Goal: Task Accomplishment & Management: Complete application form

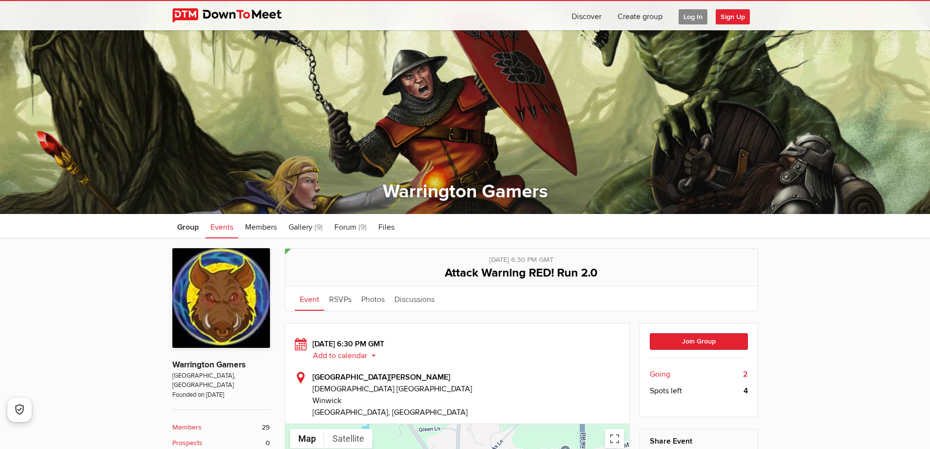
scroll to position [146, 0]
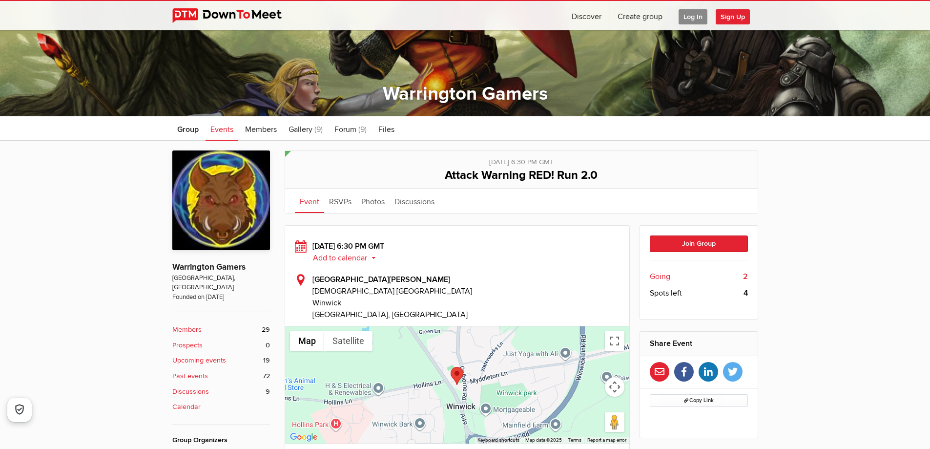
click at [692, 15] on span "Log In" at bounding box center [693, 16] width 29 height 15
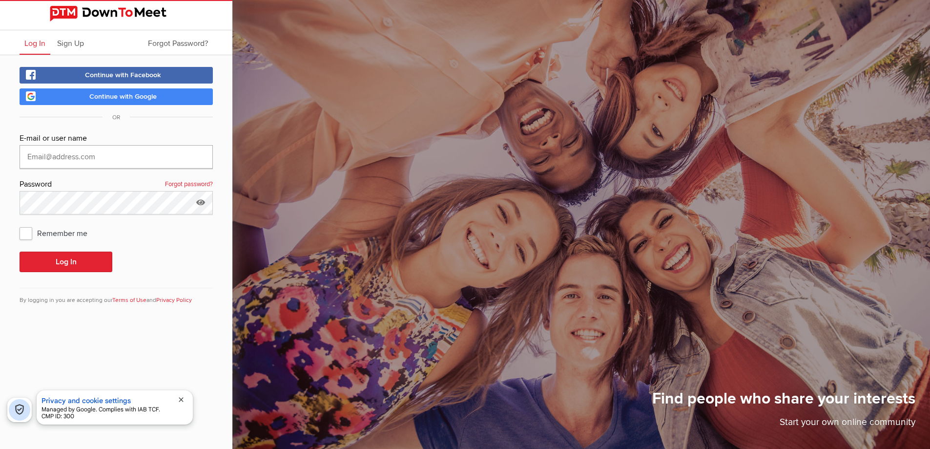
type input "DuncanE"
click at [101, 254] on button "Log In" at bounding box center [66, 261] width 93 height 21
click at [74, 265] on button "Log In" at bounding box center [66, 261] width 93 height 21
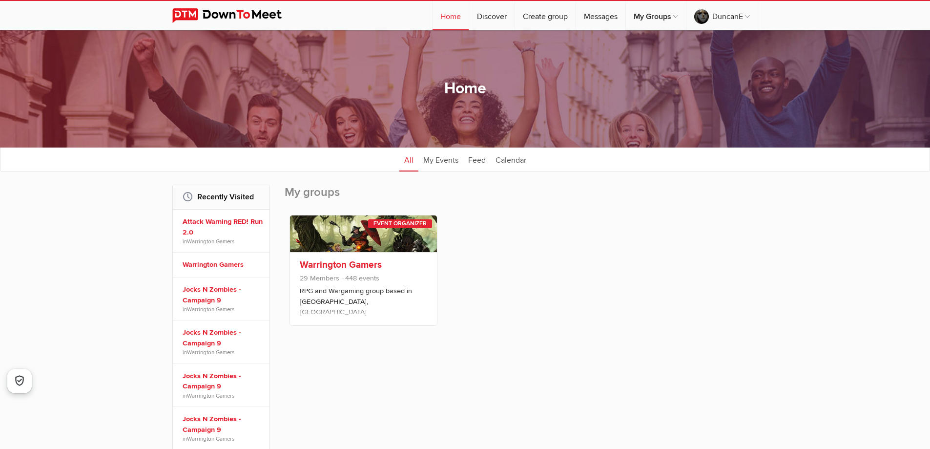
click at [337, 262] on link "Warrington Gamers" at bounding box center [341, 265] width 82 height 12
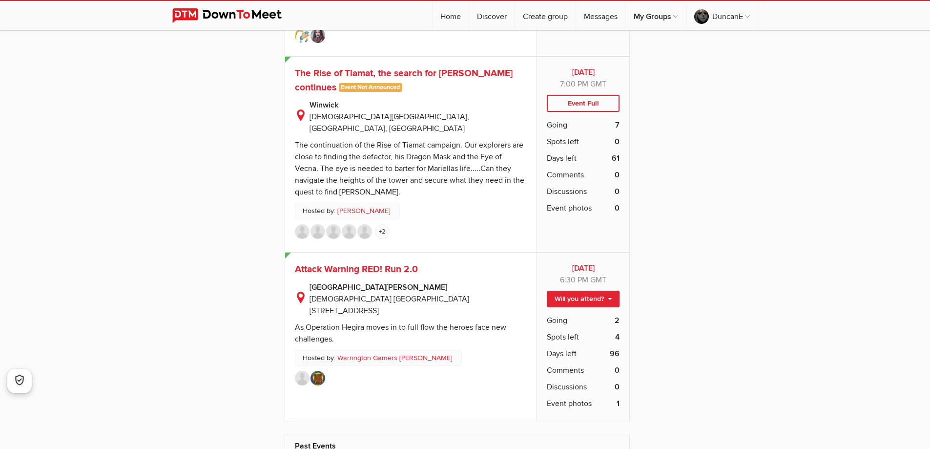
scroll to position [4199, 0]
click at [566, 291] on link "Will you attend?" at bounding box center [583, 299] width 73 height 17
click at [568, 313] on link "I'm going" at bounding box center [575, 320] width 88 height 15
click at [563, 291] on link "Will you attend?" at bounding box center [583, 299] width 73 height 17
click at [566, 313] on link "I'm going" at bounding box center [575, 320] width 88 height 15
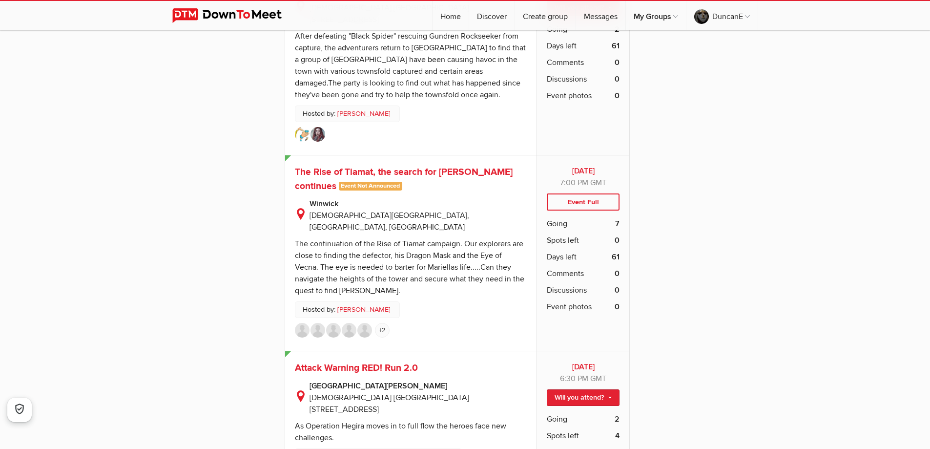
scroll to position [4052, 0]
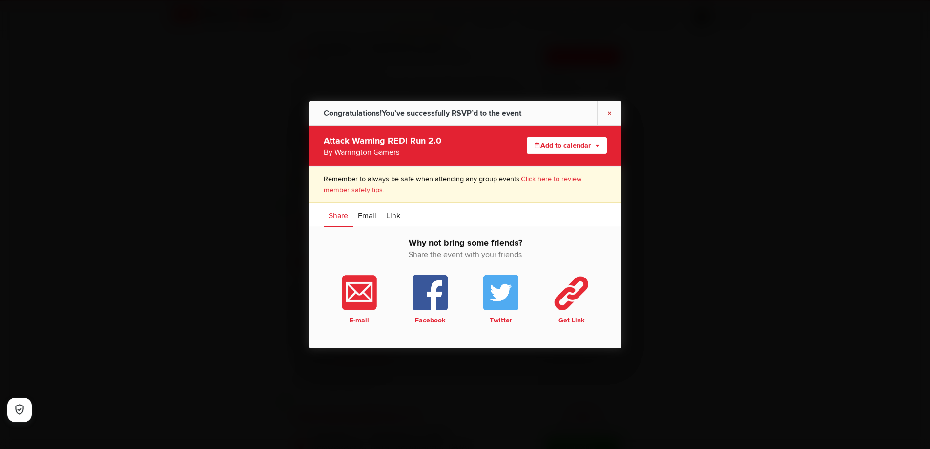
click at [612, 110] on link "×" at bounding box center [609, 113] width 24 height 24
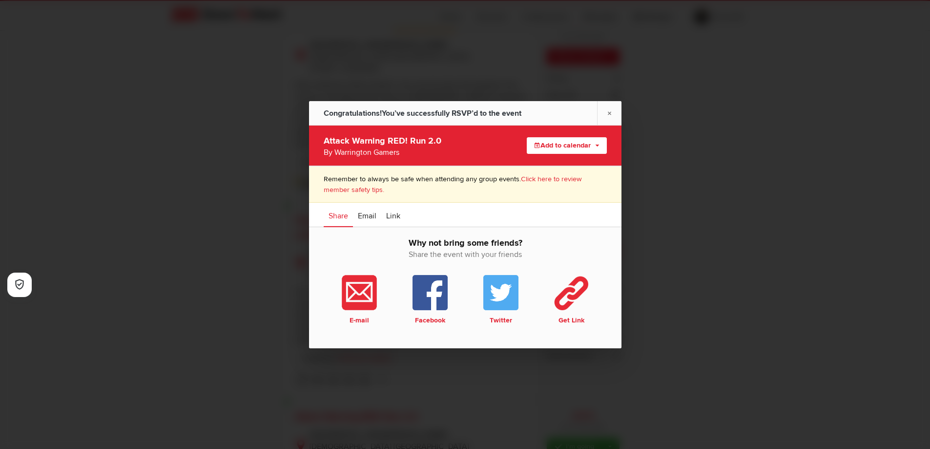
click at [612, 111] on link "×" at bounding box center [609, 113] width 24 height 24
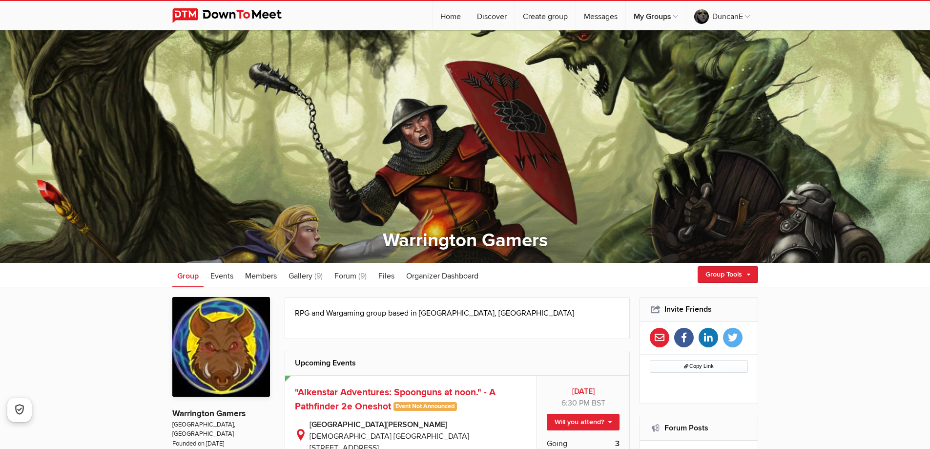
scroll to position [49, 0]
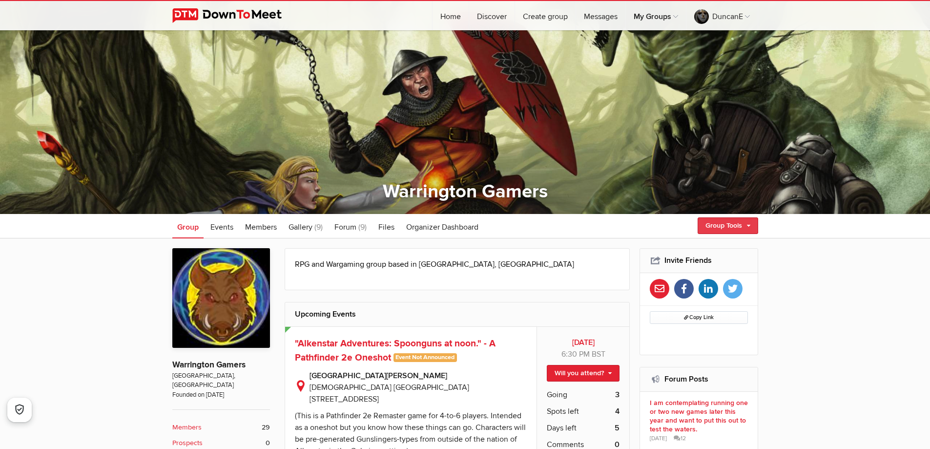
click at [735, 225] on link "Group Tools" at bounding box center [728, 225] width 61 height 17
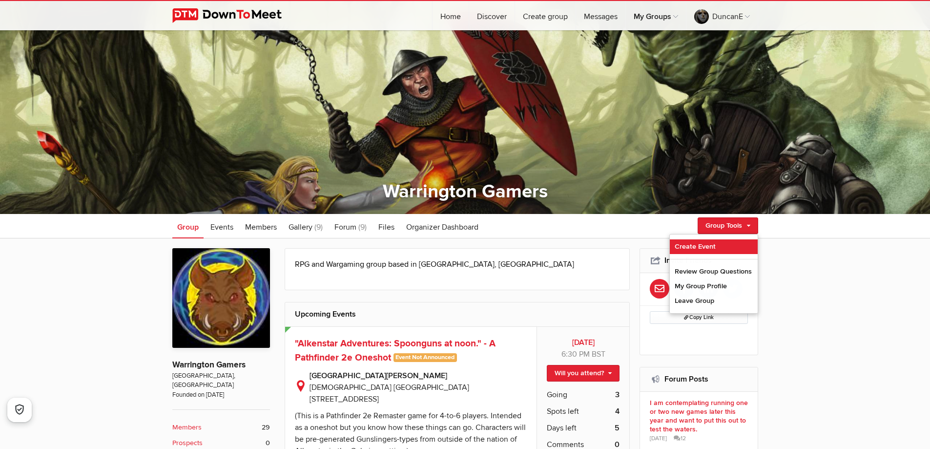
click at [715, 249] on link "Create Event" at bounding box center [714, 246] width 88 height 15
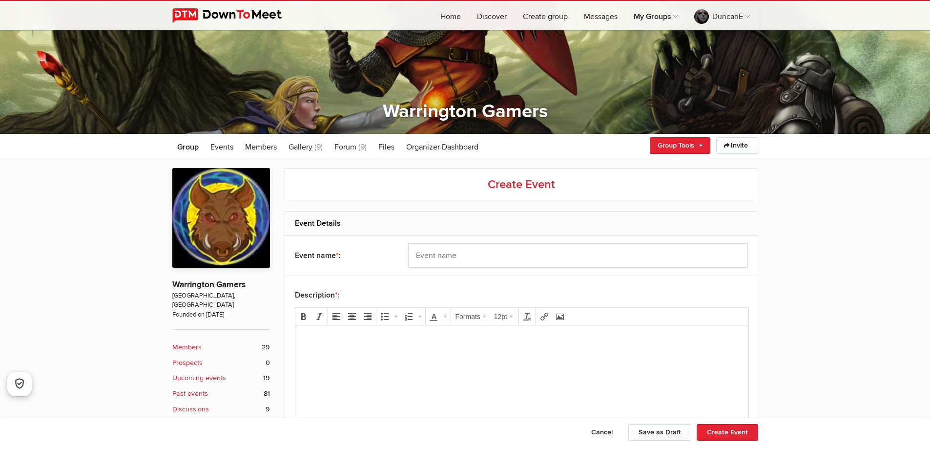
scroll to position [146, 0]
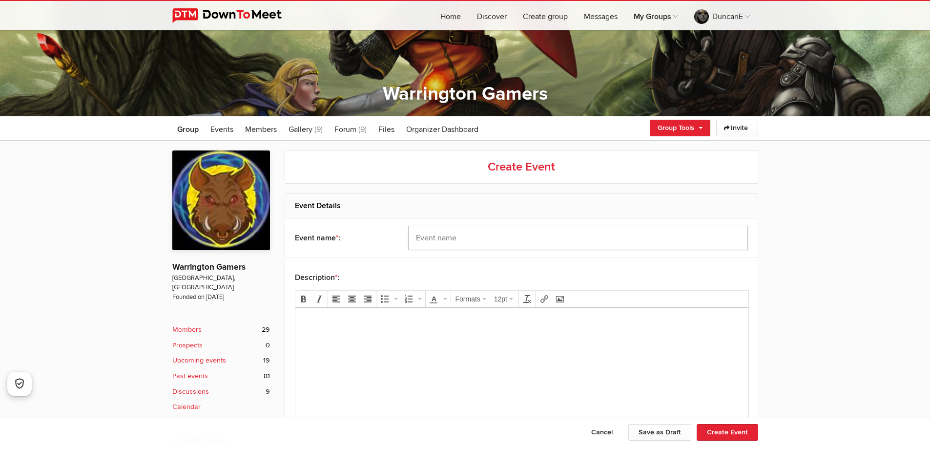
click at [427, 241] on input "text" at bounding box center [578, 238] width 340 height 24
type input "The docks of Spadoria"
click at [385, 320] on p at bounding box center [521, 321] width 437 height 12
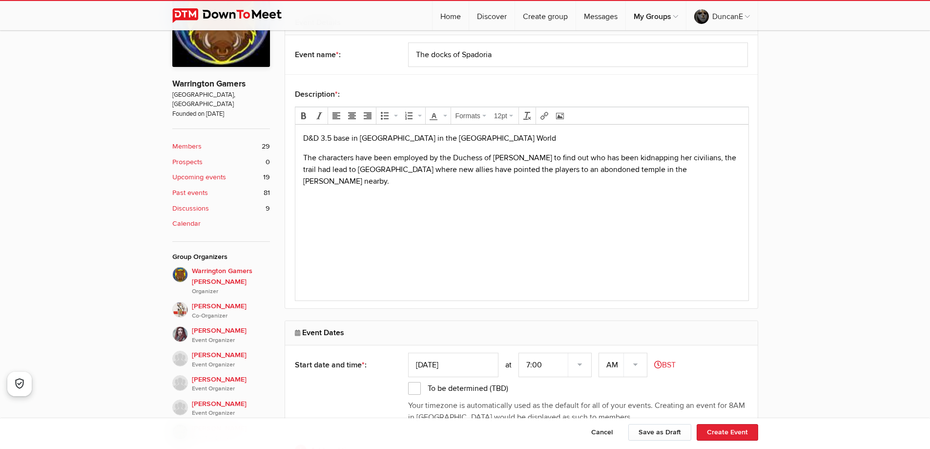
scroll to position [439, 0]
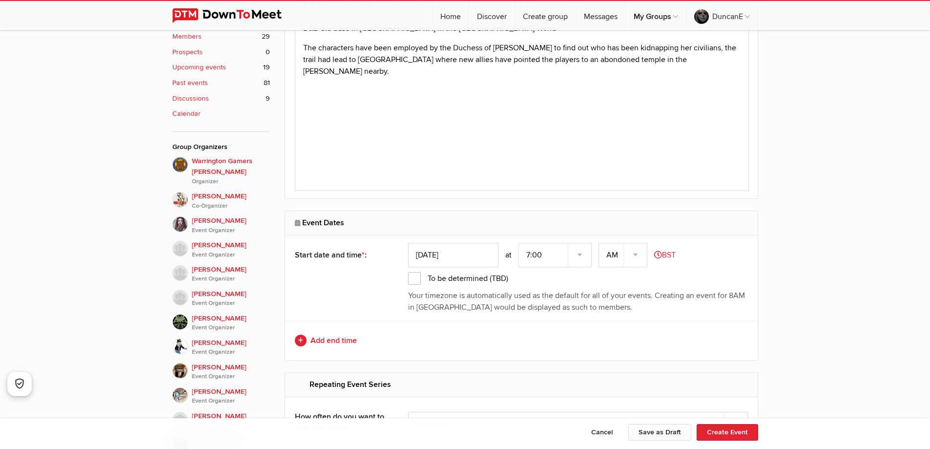
click at [431, 256] on input "[DATE]" at bounding box center [453, 255] width 90 height 24
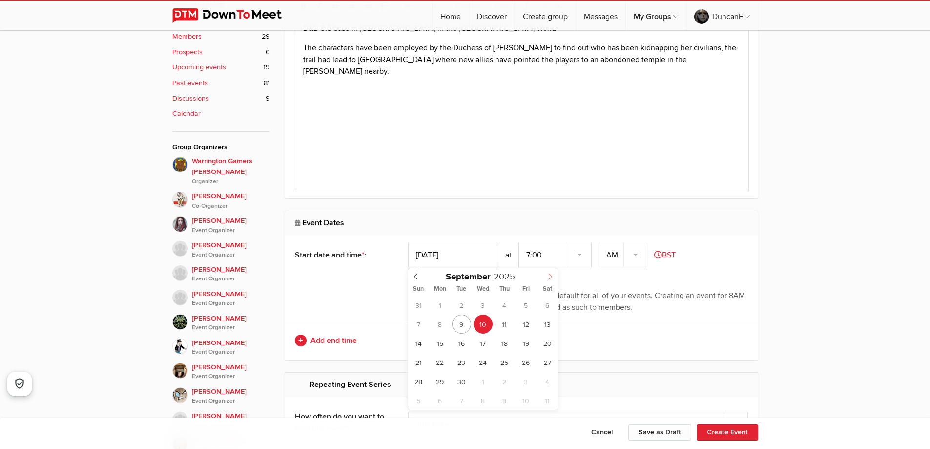
click at [554, 277] on span at bounding box center [550, 275] width 16 height 14
type input "[DATE]"
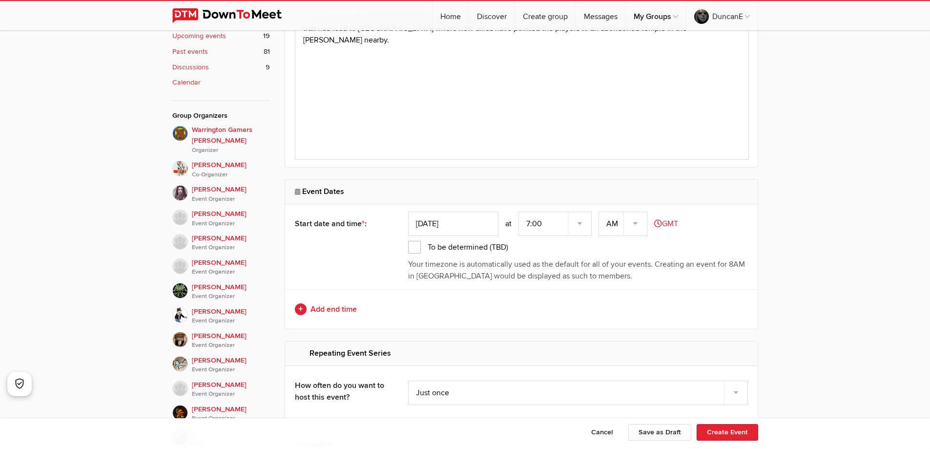
scroll to position [488, 0]
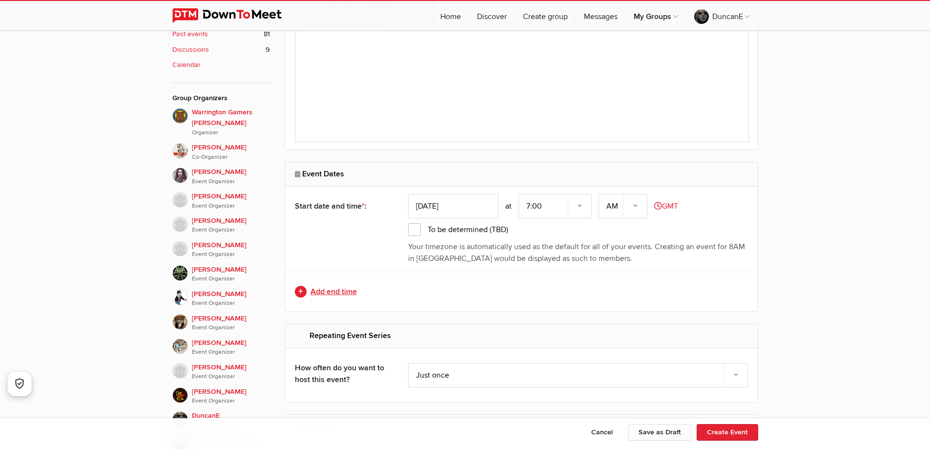
click at [347, 292] on link "Add end time" at bounding box center [521, 292] width 453 height 12
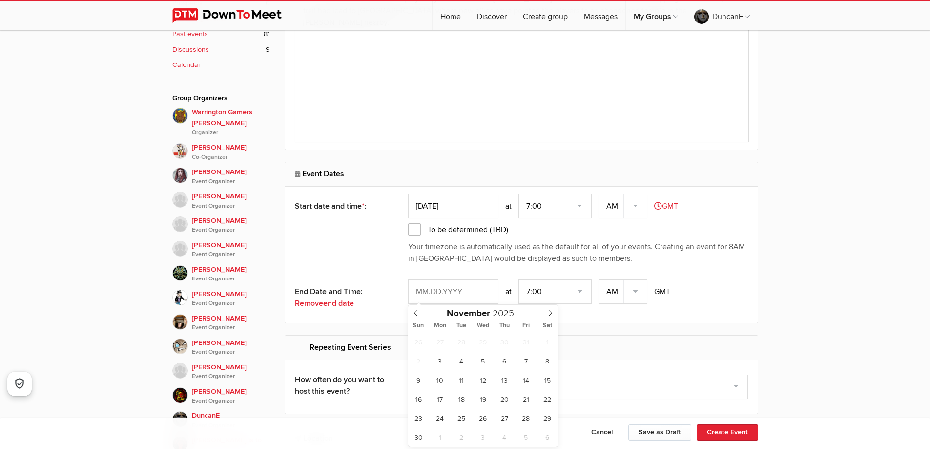
click at [427, 292] on input "text" at bounding box center [453, 291] width 90 height 24
click at [550, 314] on icon at bounding box center [550, 313] width 7 height 7
click at [418, 316] on icon at bounding box center [416, 313] width 7 height 7
click at [554, 312] on span at bounding box center [550, 312] width 16 height 14
type input "[DATE]"
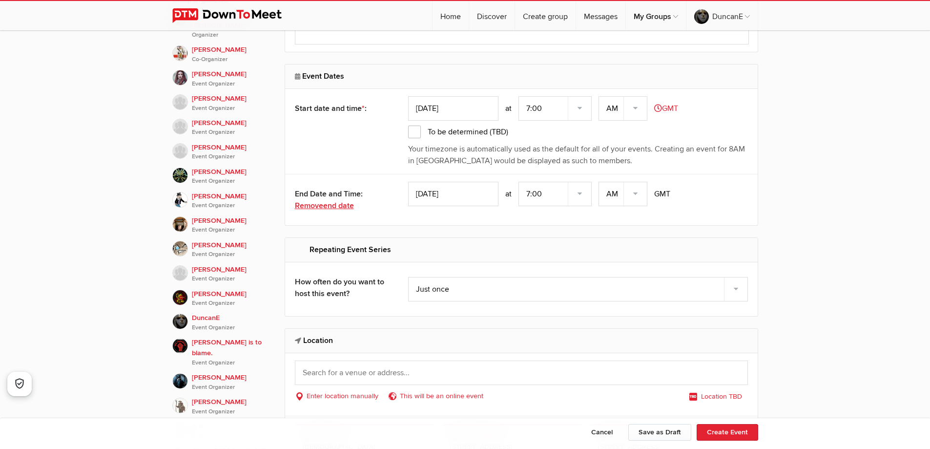
scroll to position [635, 0]
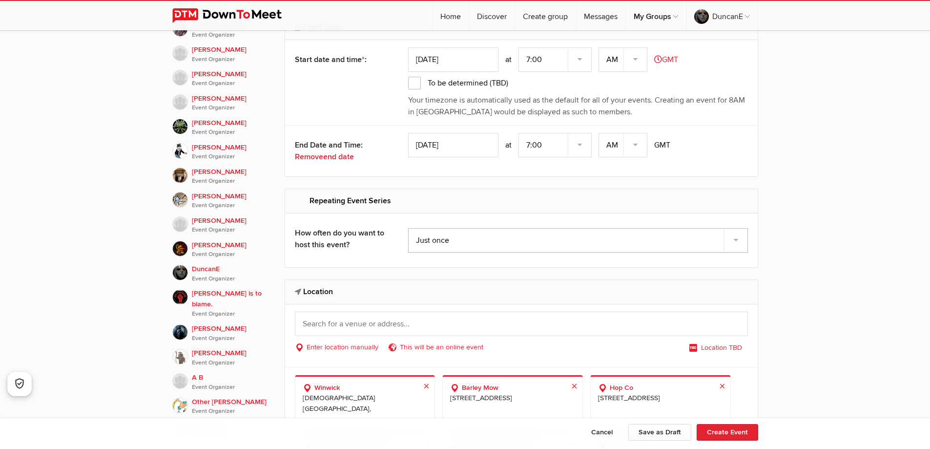
click at [429, 243] on select "Just once Every day Every other day Every 10th day Every week Every 2 weeks Eve…" at bounding box center [578, 240] width 340 height 24
select select "weekly"
click at [408, 228] on select "Just once Every day Every other day Every 10th day Every week Every 2 weeks Eve…" at bounding box center [578, 240] width 340 height 24
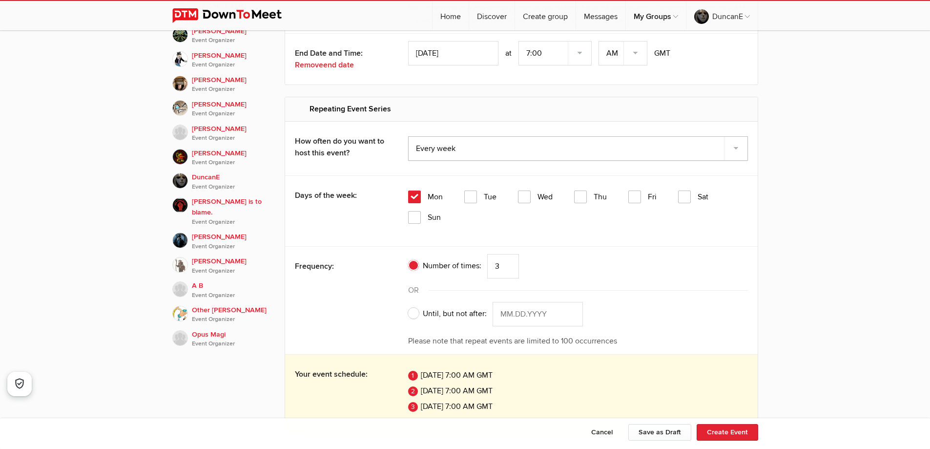
scroll to position [732, 0]
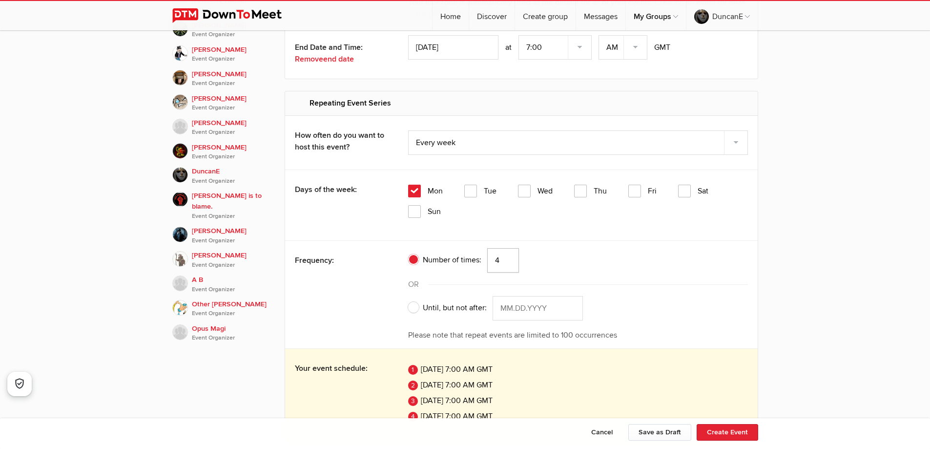
click at [508, 259] on input "4" at bounding box center [503, 260] width 32 height 24
click at [508, 259] on input "5" at bounding box center [503, 260] width 32 height 24
type input "6"
click at [508, 259] on input "6" at bounding box center [503, 260] width 32 height 24
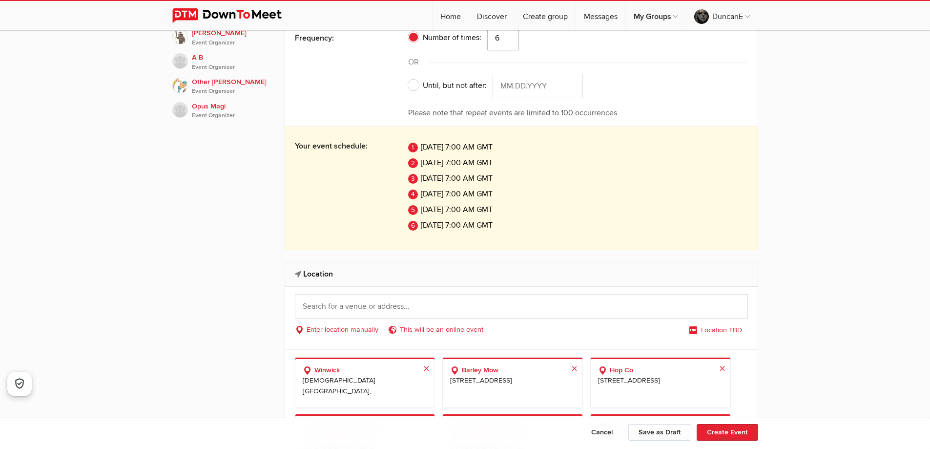
scroll to position [976, 0]
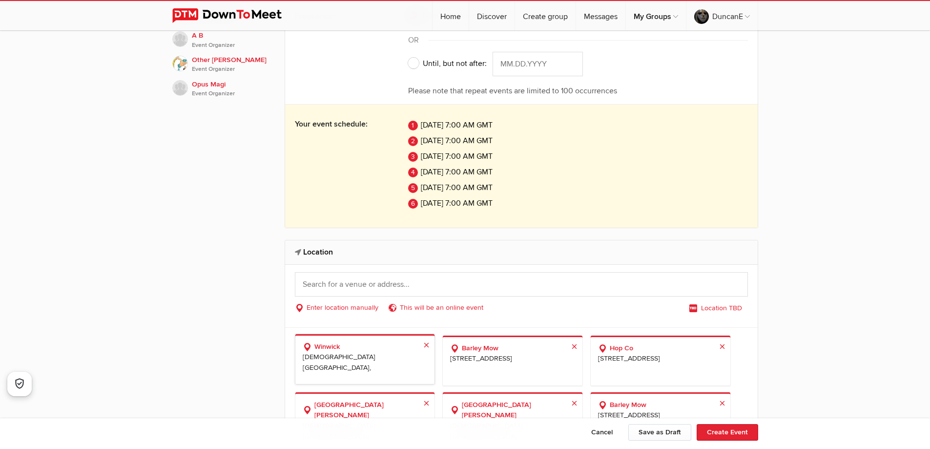
click at [345, 352] on span "[DEMOGRAPHIC_DATA][GEOGRAPHIC_DATA], [GEOGRAPHIC_DATA], [GEOGRAPHIC_DATA]" at bounding box center [365, 362] width 125 height 20
select select "[GEOGRAPHIC_DATA]"
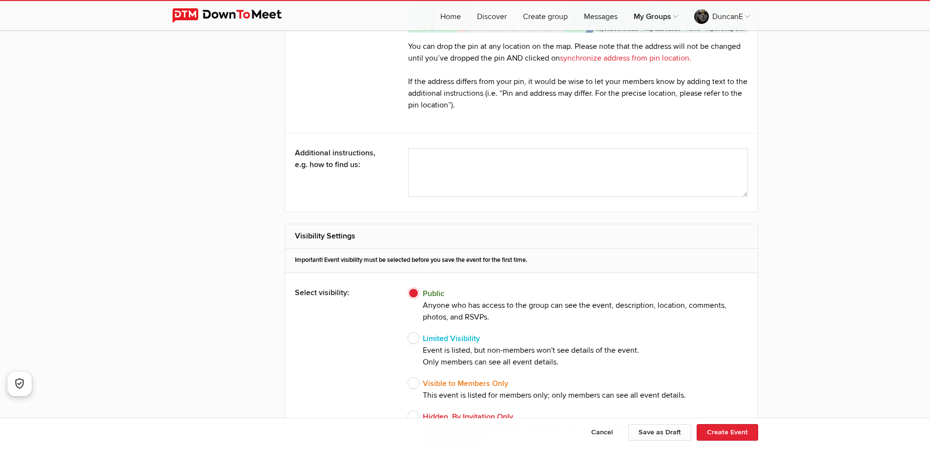
scroll to position [1709, 0]
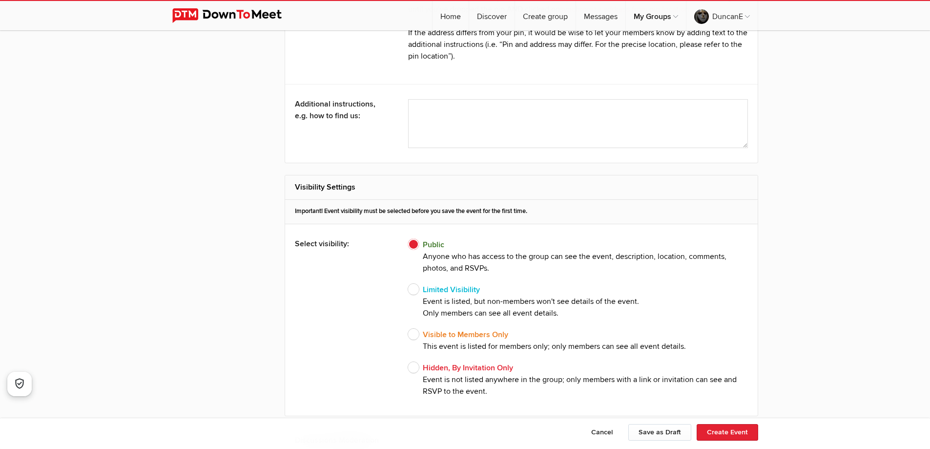
click at [412, 288] on span "Limited Visibility Event is listed, but non-members won't see details of the ev…" at bounding box center [523, 301] width 231 height 35
click at [408, 284] on input "Limited Visibility Event is listed, but non-members won't see details of the ev…" at bounding box center [408, 283] width 0 height 0
radio input "true"
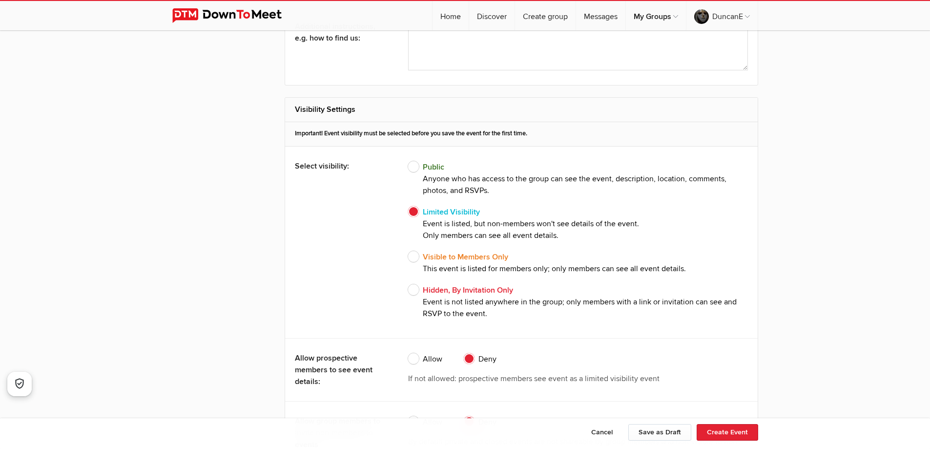
scroll to position [1807, 0]
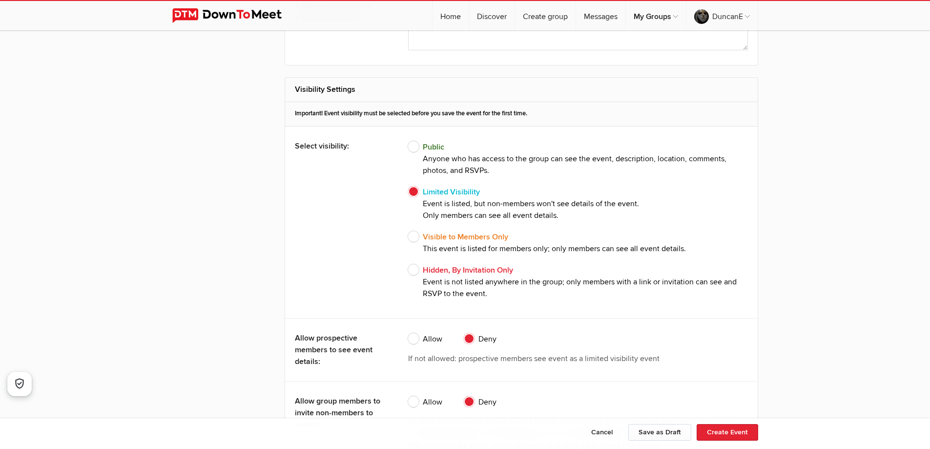
click at [410, 236] on span "Visible to Members Only This event is listed for members only; only members can…" at bounding box center [547, 242] width 278 height 23
click at [408, 231] on input "Visible to Members Only This event is listed for members only; only members can…" at bounding box center [408, 230] width 0 height 0
radio input "true"
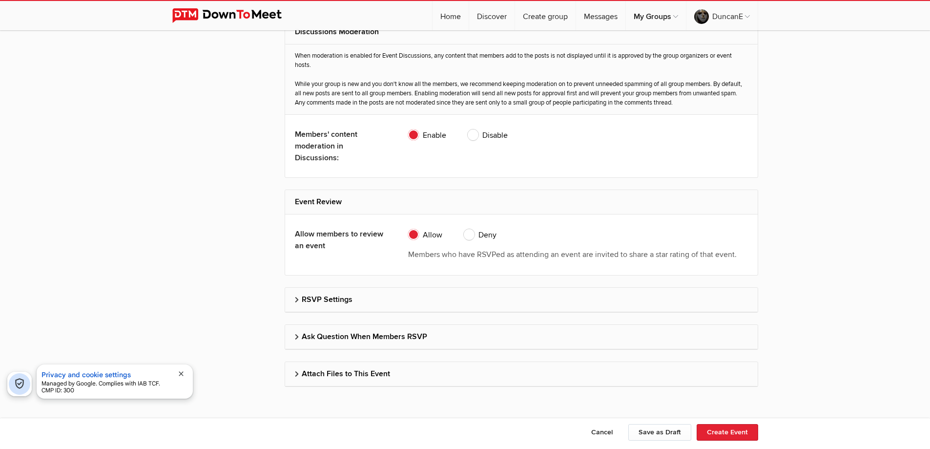
scroll to position [2273, 0]
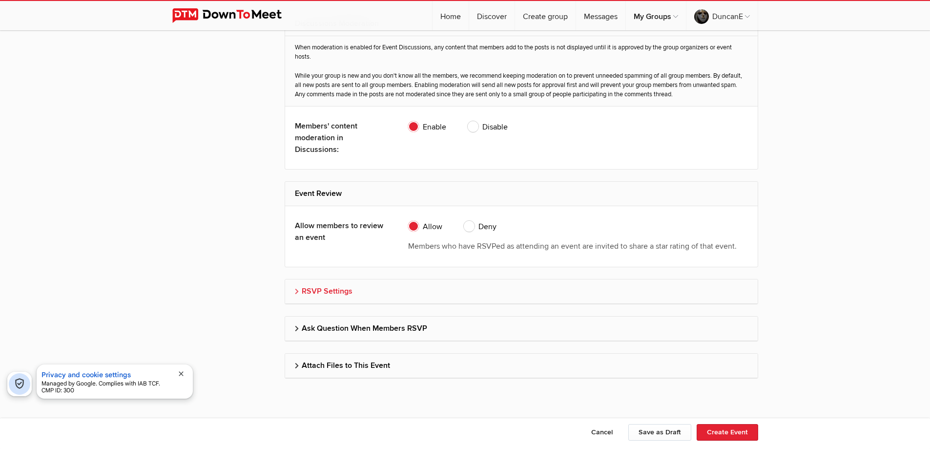
click at [299, 289] on h2 "RSVP Settings" at bounding box center [521, 290] width 453 height 23
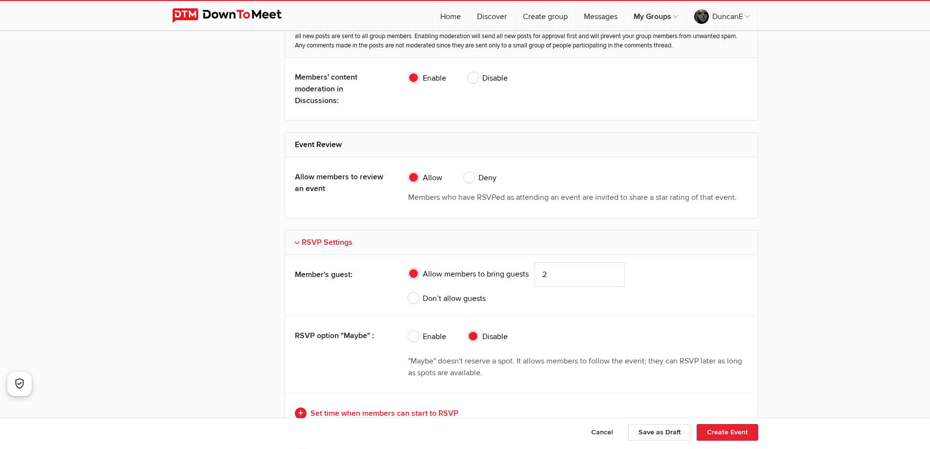
scroll to position [2370, 0]
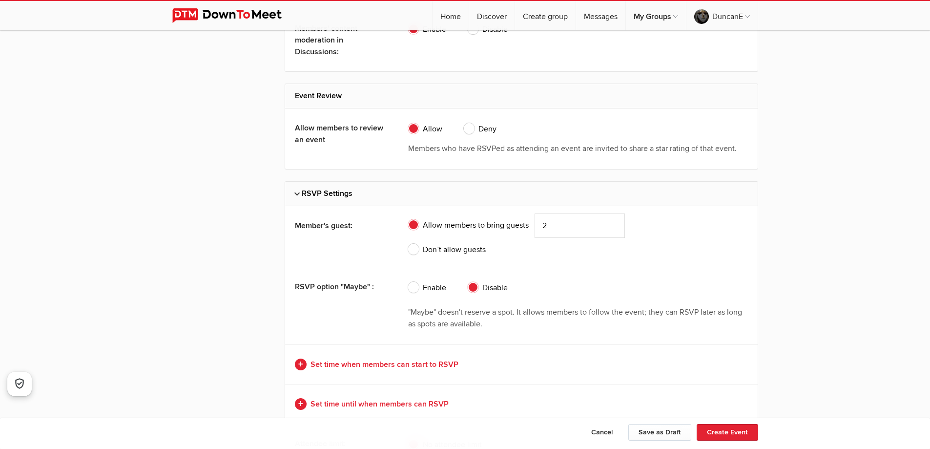
click at [417, 247] on span "Don’t allow guests" at bounding box center [447, 250] width 78 height 12
click at [408, 244] on input "Don’t allow guests" at bounding box center [408, 243] width 0 height 0
radio input "true"
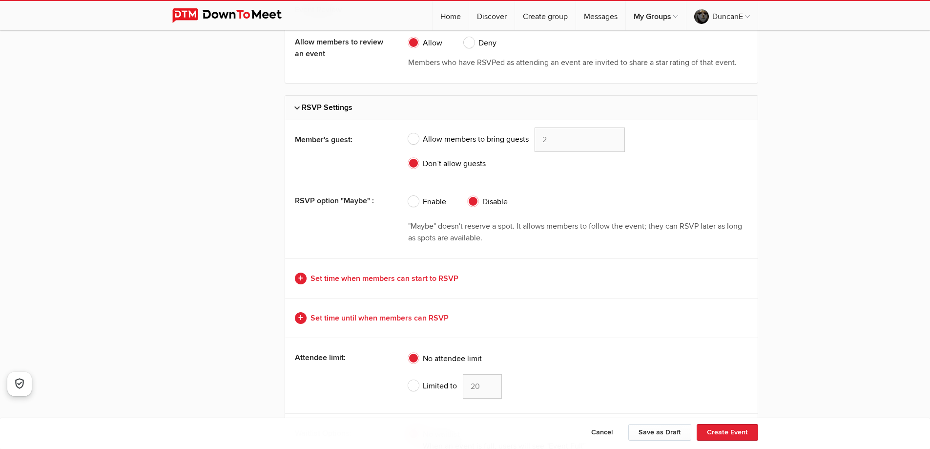
scroll to position [2468, 0]
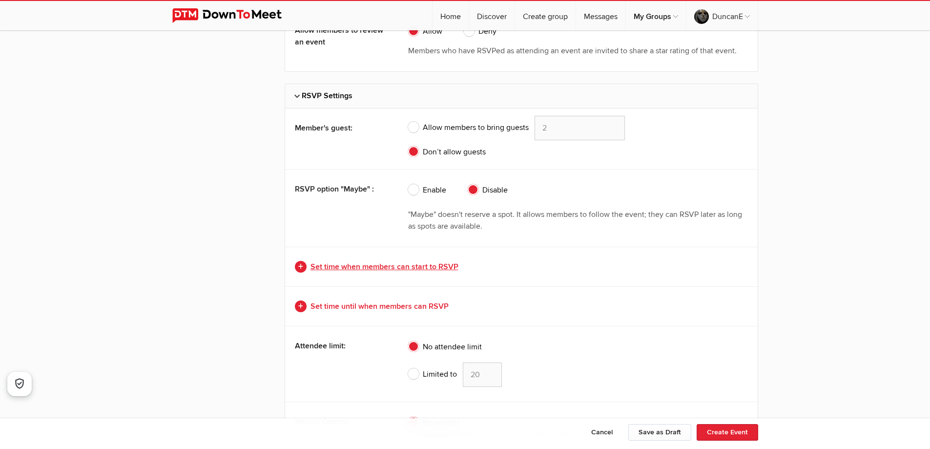
click at [300, 266] on link "Set time when members can start to RSVP" at bounding box center [521, 267] width 453 height 12
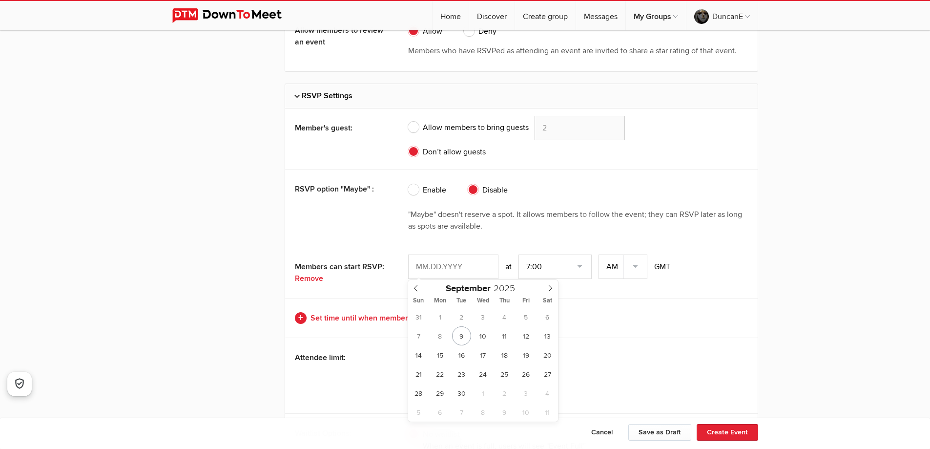
click at [434, 268] on input "text" at bounding box center [453, 266] width 90 height 24
type input "[DATE]"
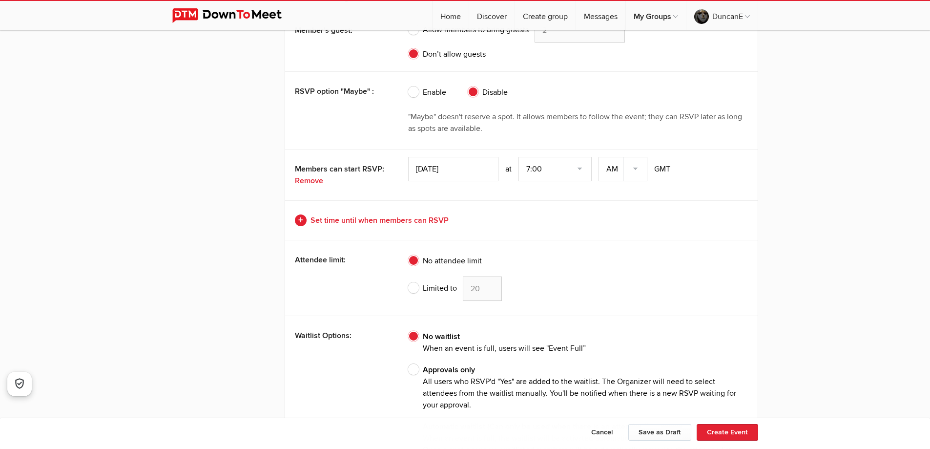
scroll to position [2615, 0]
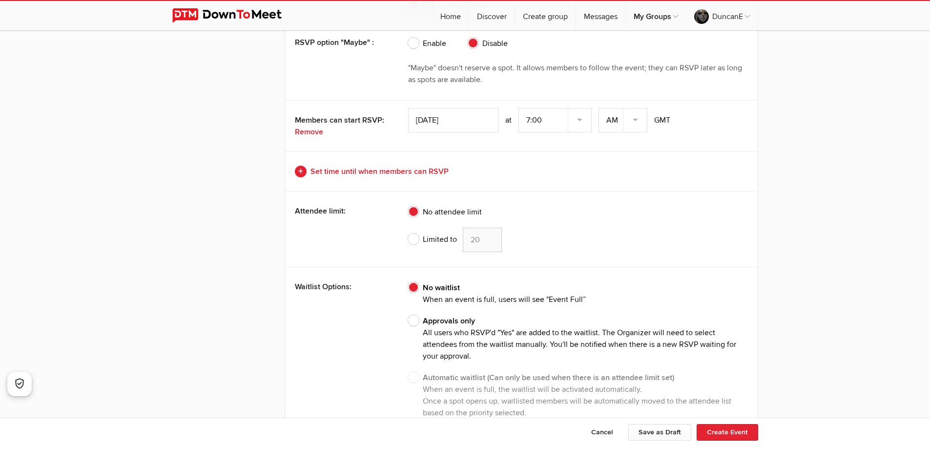
click at [417, 242] on span "Limited to" at bounding box center [432, 239] width 49 height 12
click at [408, 228] on input "Limited to 20" at bounding box center [408, 227] width 0 height 0
radio input "true"
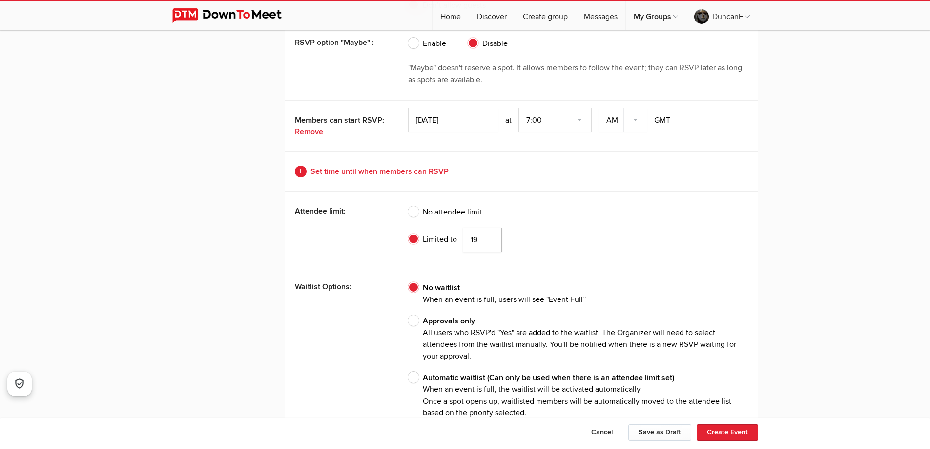
click at [488, 243] on input "19" at bounding box center [482, 240] width 39 height 24
click at [488, 243] on input "18" at bounding box center [482, 240] width 39 height 24
click at [488, 243] on input "17" at bounding box center [482, 240] width 39 height 24
click at [488, 243] on input "16" at bounding box center [482, 240] width 39 height 24
click at [488, 243] on input "15" at bounding box center [482, 240] width 39 height 24
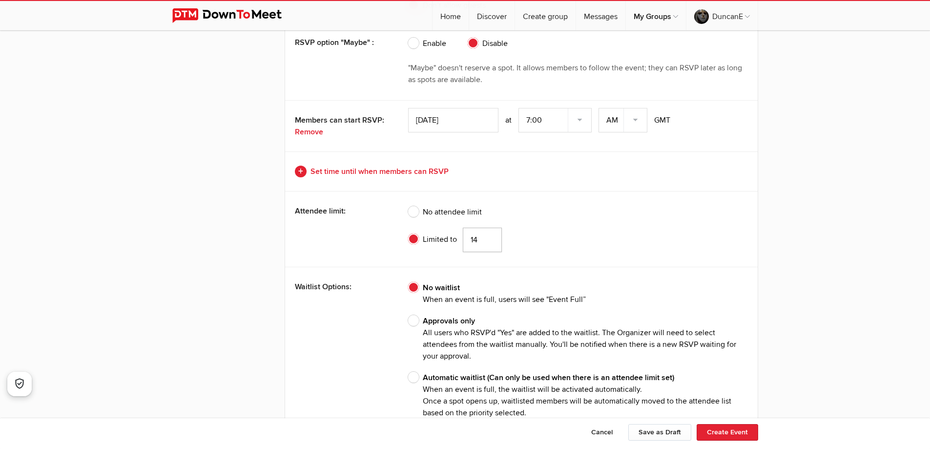
click at [488, 243] on input "14" at bounding box center [482, 240] width 39 height 24
click at [488, 243] on input "13" at bounding box center [482, 240] width 39 height 24
click at [488, 243] on input "12" at bounding box center [482, 240] width 39 height 24
click at [488, 243] on input "11" at bounding box center [482, 240] width 39 height 24
click at [488, 243] on input "10" at bounding box center [482, 240] width 39 height 24
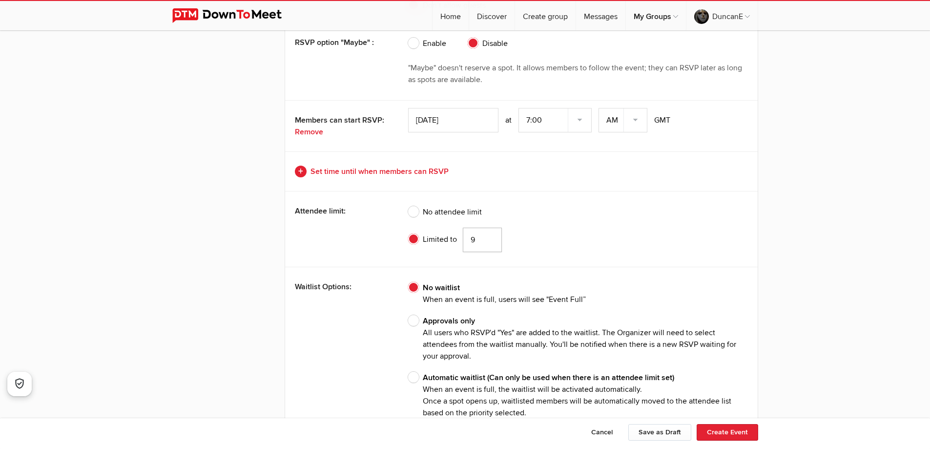
click at [488, 243] on input "9" at bounding box center [482, 240] width 39 height 24
click at [488, 243] on input "8" at bounding box center [482, 240] width 39 height 24
click at [488, 243] on input "7" at bounding box center [482, 240] width 39 height 24
click at [488, 243] on input "6" at bounding box center [482, 240] width 39 height 24
type input "7"
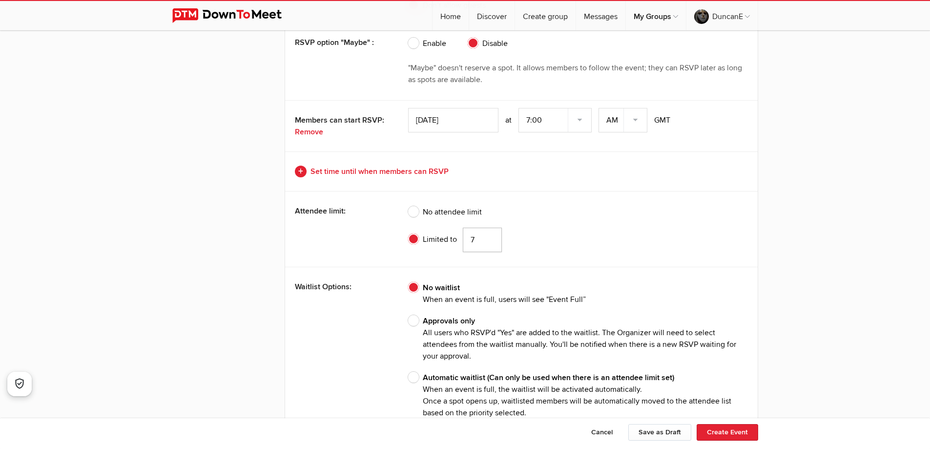
click at [490, 237] on input "7" at bounding box center [482, 240] width 39 height 24
click at [347, 256] on div "Attendee limit: No attendee limit Limited to 7" at bounding box center [521, 229] width 473 height 76
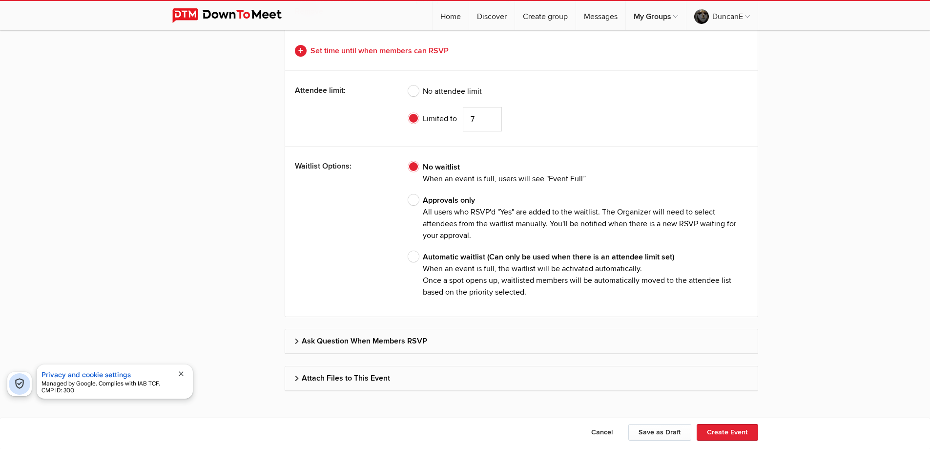
scroll to position [2748, 0]
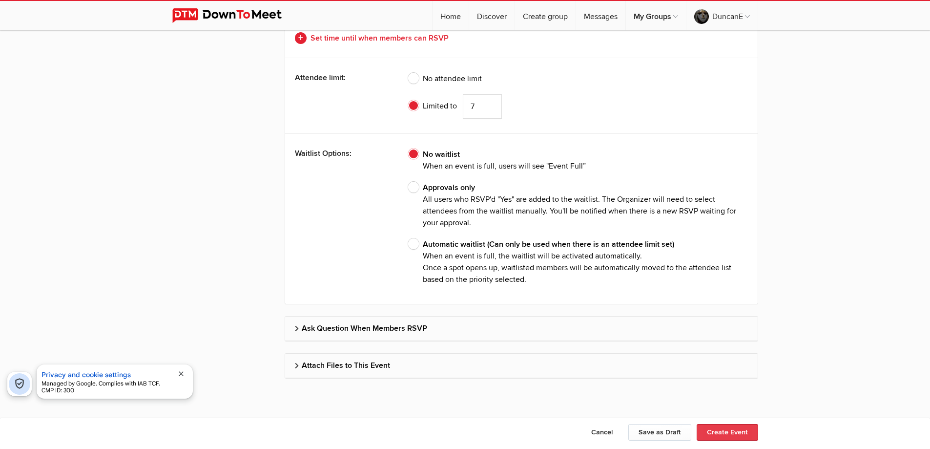
click at [730, 430] on button "Create Event" at bounding box center [728, 432] width 62 height 17
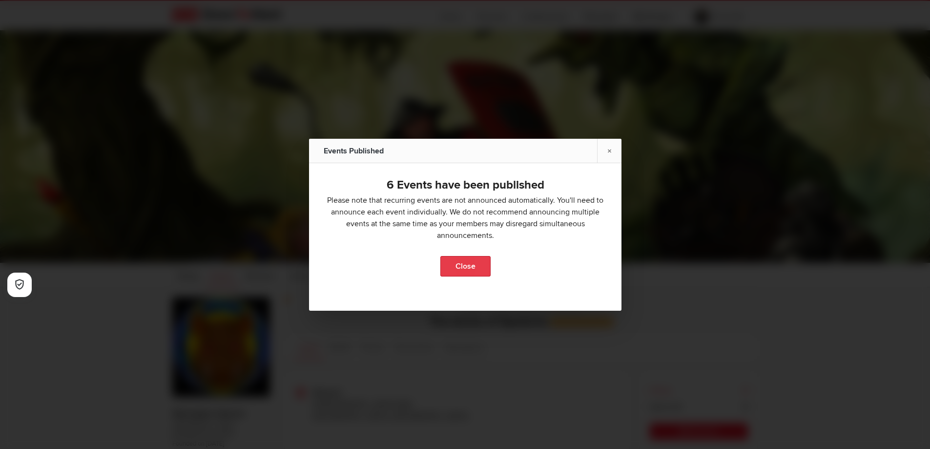
click at [478, 271] on link "Close" at bounding box center [465, 266] width 50 height 21
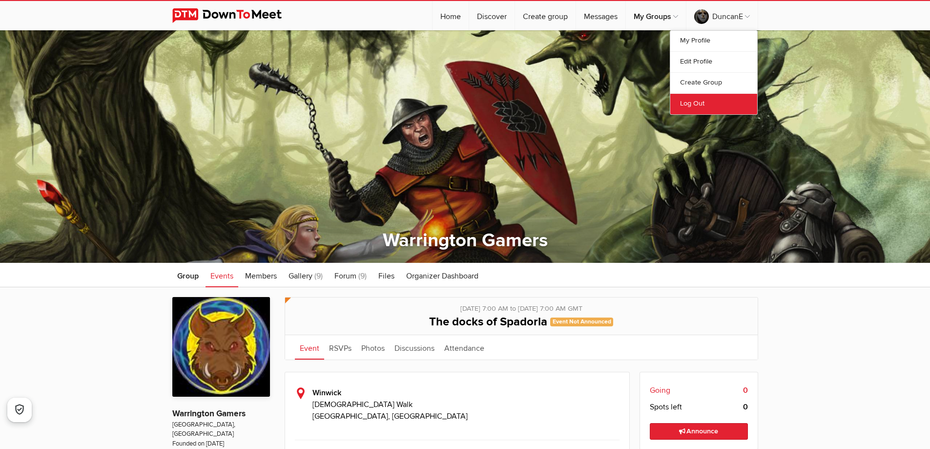
click at [706, 96] on link "Log Out" at bounding box center [713, 103] width 87 height 21
